Goal: Task Accomplishment & Management: Use online tool/utility

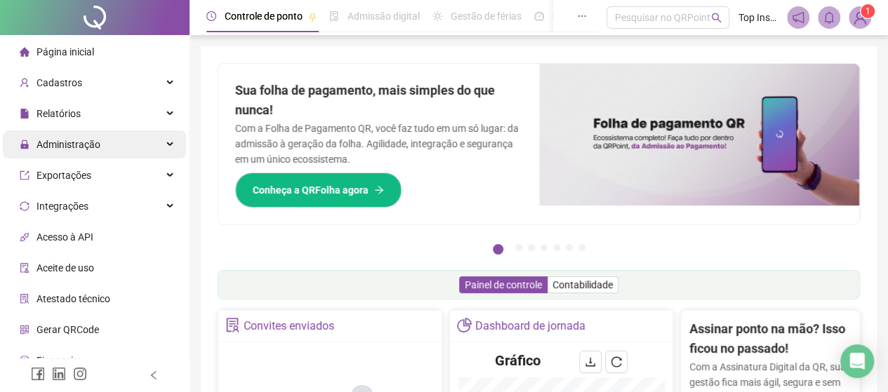
click at [102, 149] on div "Administração" at bounding box center [94, 145] width 183 height 28
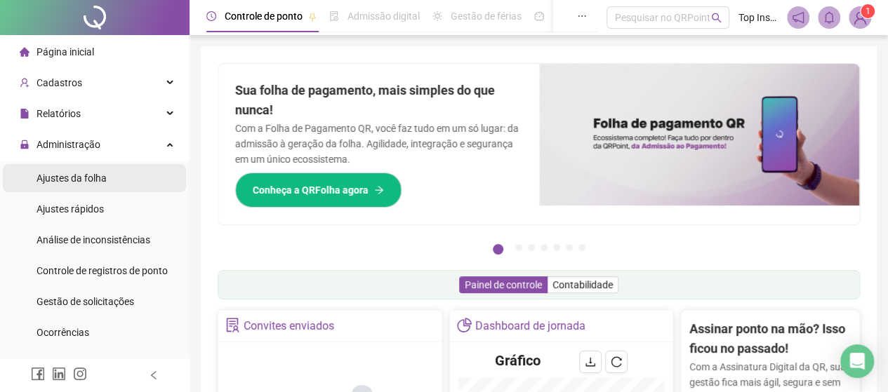
click at [100, 178] on span "Ajustes da folha" at bounding box center [72, 178] width 70 height 11
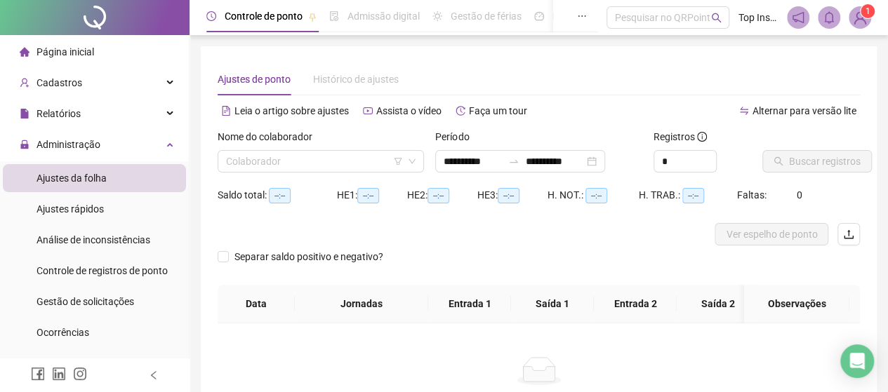
type input "**********"
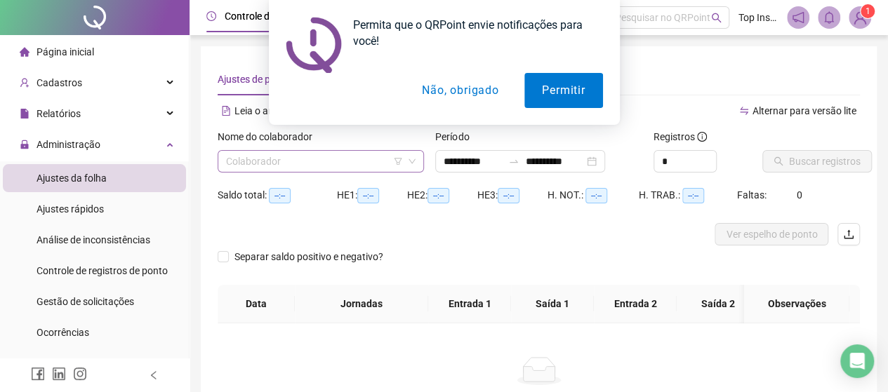
click at [327, 168] on input "search" at bounding box center [314, 161] width 177 height 21
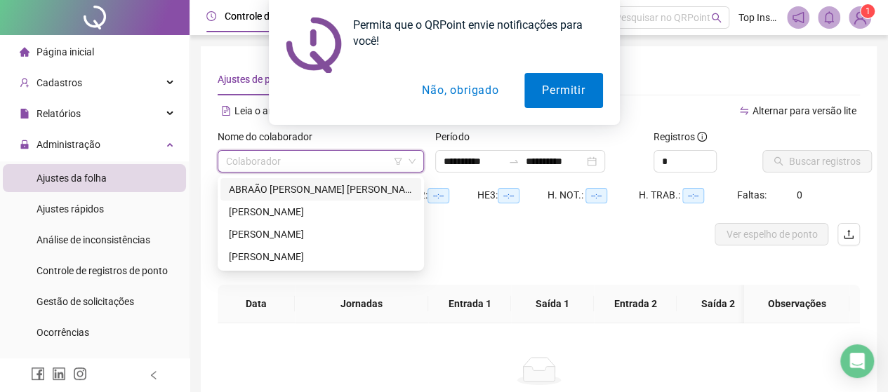
click at [470, 93] on button "Não, obrigado" at bounding box center [460, 90] width 112 height 35
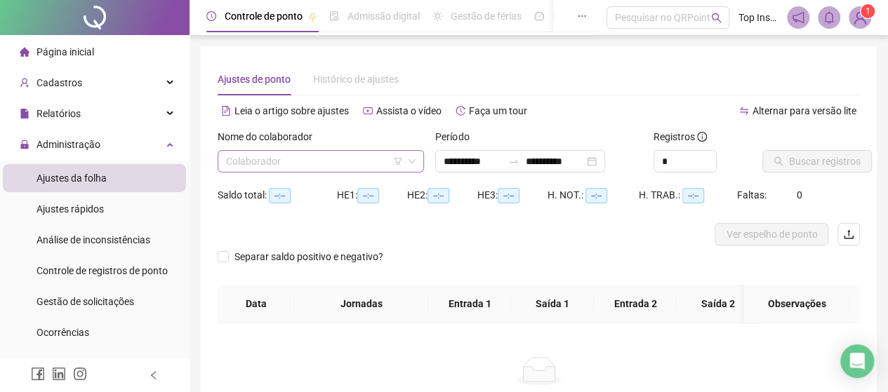
click at [317, 154] on input "search" at bounding box center [314, 161] width 177 height 21
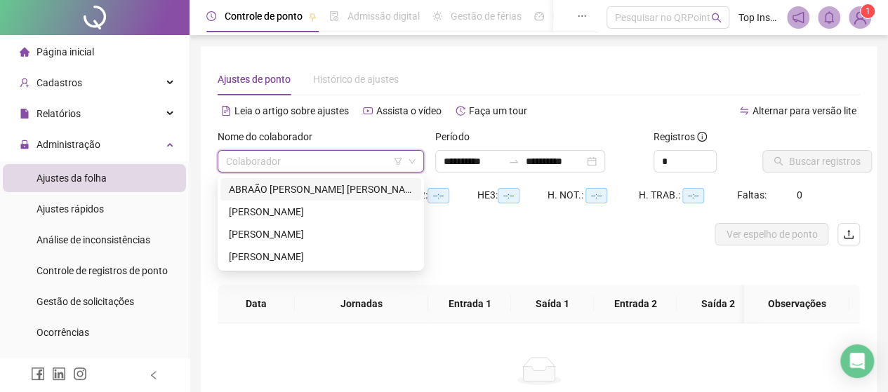
click at [304, 189] on div "ABRAÃO [PERSON_NAME] [PERSON_NAME]" at bounding box center [321, 189] width 184 height 15
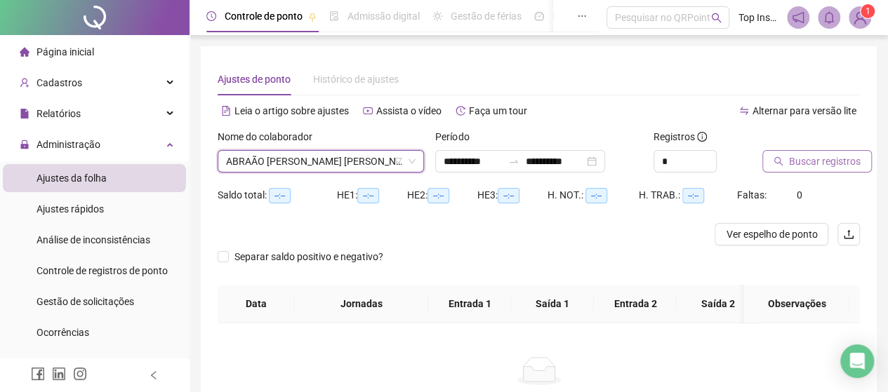
click at [807, 166] on span "Buscar registros" at bounding box center [825, 161] width 72 height 15
